Goal: Task Accomplishment & Management: Manage account settings

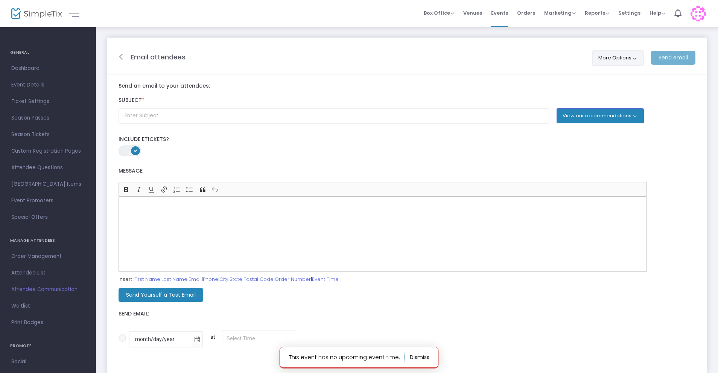
click at [617, 62] on button "More Options" at bounding box center [618, 57] width 52 height 15
click at [601, 81] on span at bounding box center [599, 78] width 9 height 9
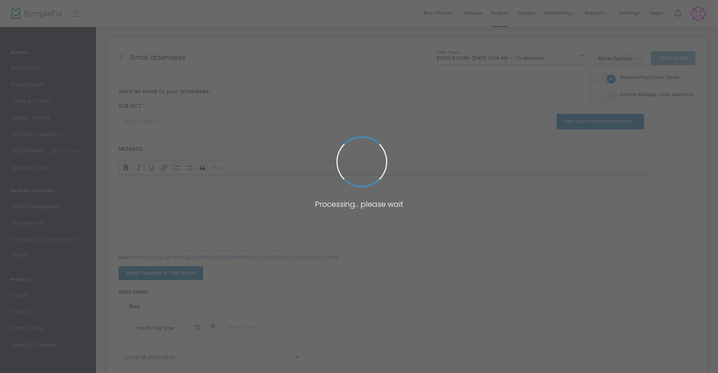
type input "Thank you for attending {EVENT-TITLE}!"
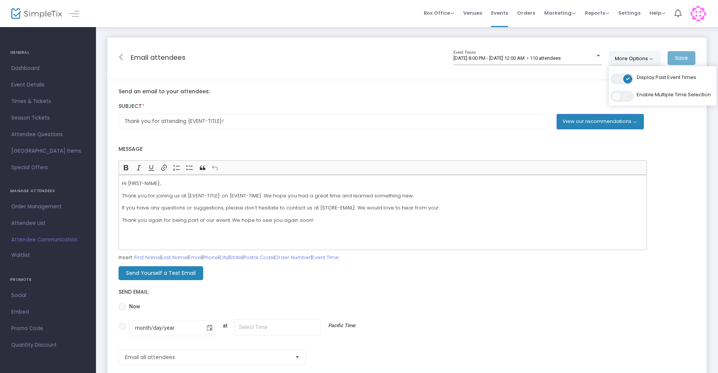
click at [421, 74] on m-panel-header "Email attendees [DATE] 8:00 PM - [DATE] 12:00 AM • 110 attendees Event Times Mo…" at bounding box center [406, 59] width 599 height 43
click at [560, 56] on span "[DATE] 8:00 PM - [DATE] 12:00 AM • 110 attendees" at bounding box center [506, 58] width 107 height 6
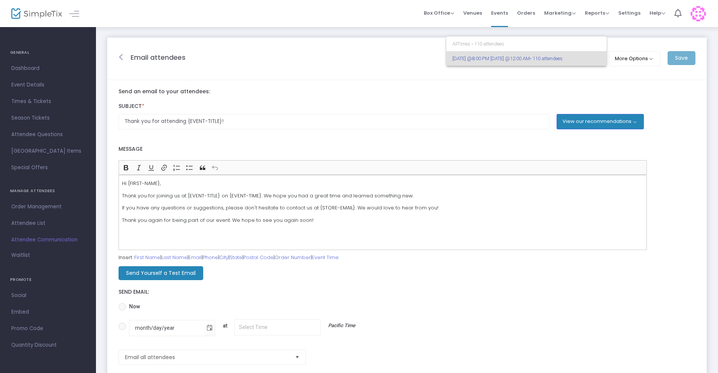
click at [368, 69] on div at bounding box center [359, 186] width 718 height 373
click at [22, 70] on span "Dashboard" at bounding box center [47, 69] width 73 height 10
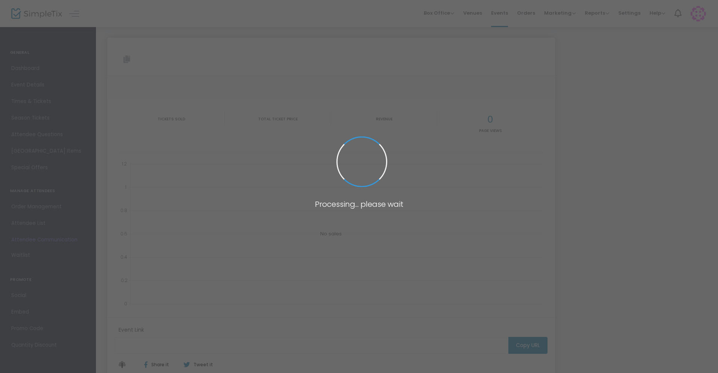
type input "[URL][DOMAIN_NAME][PERSON_NAME]"
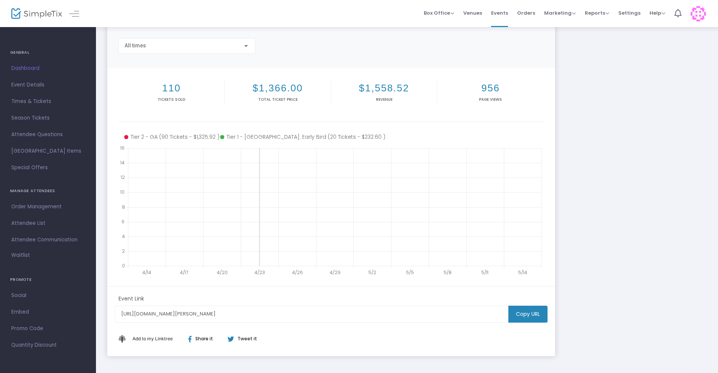
scroll to position [51, 0]
